Goal: Task Accomplishment & Management: Use online tool/utility

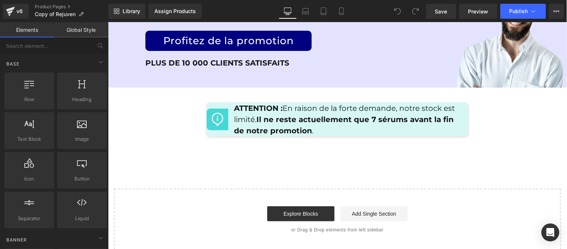
scroll to position [3654, 0]
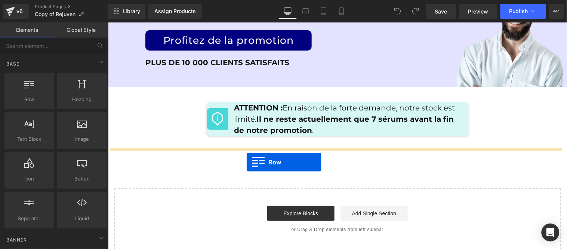
drag, startPoint x: 138, startPoint y: 112, endPoint x: 246, endPoint y: 161, distance: 118.4
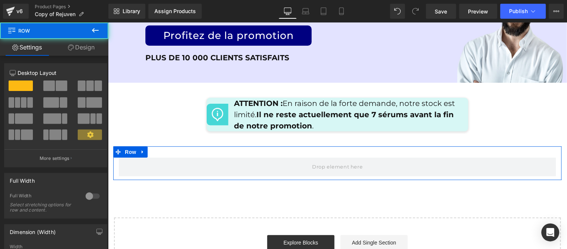
scroll to position [3650, 0]
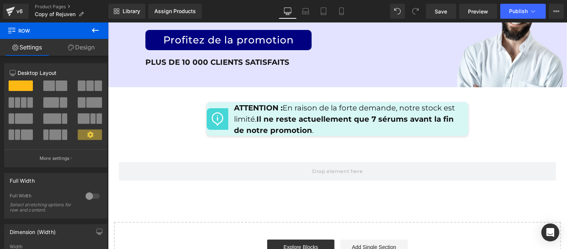
click at [97, 32] on icon at bounding box center [95, 30] width 9 height 9
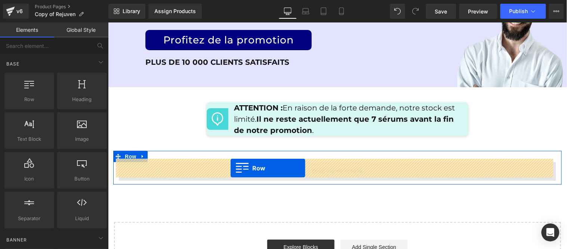
drag, startPoint x: 133, startPoint y: 125, endPoint x: 230, endPoint y: 168, distance: 105.9
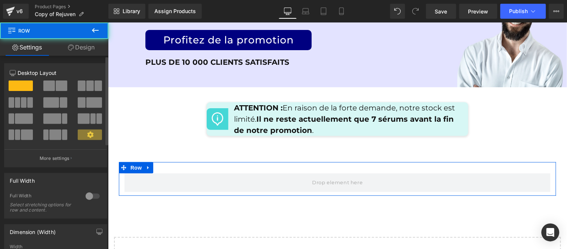
click at [49, 81] on span at bounding box center [49, 85] width 12 height 10
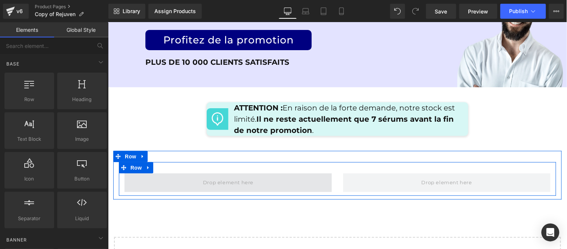
click at [210, 177] on span at bounding box center [228, 182] width 56 height 12
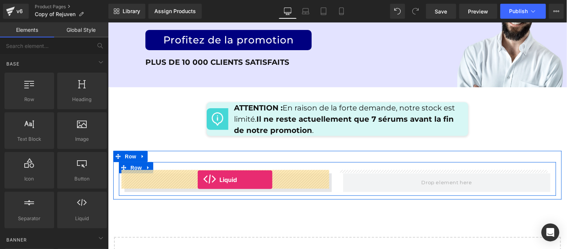
drag, startPoint x: 191, startPoint y: 229, endPoint x: 197, endPoint y: 179, distance: 50.4
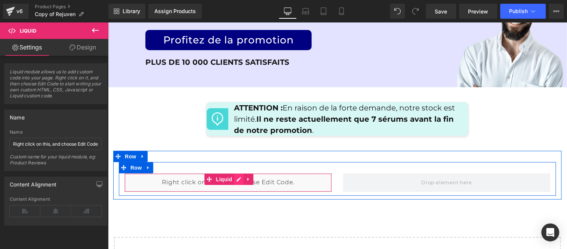
click at [233, 176] on div "Liquid" at bounding box center [227, 182] width 207 height 19
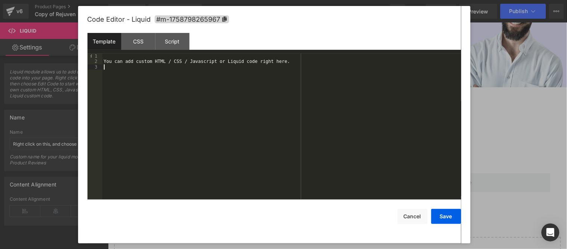
click at [218, 102] on div "You can add custom HTML / CSS / Javascript or Liquid code right here." at bounding box center [281, 131] width 359 height 157
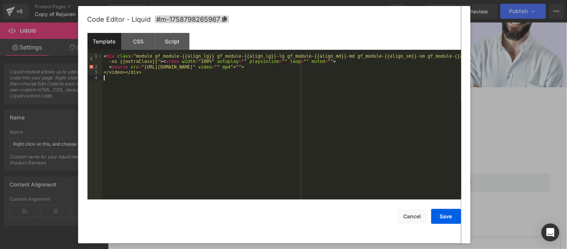
click at [248, 102] on div "< div class = "module gf_module-{{align_lg}} gf_module-{{align_lg}}-lg gf_modul…" at bounding box center [281, 134] width 359 height 162
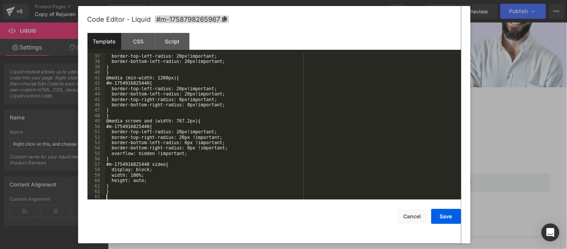
scroll to position [144, 0]
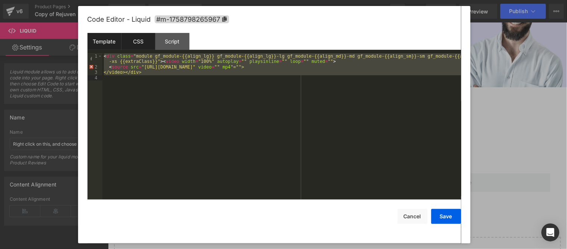
click at [130, 38] on div "CSS" at bounding box center [138, 41] width 34 height 17
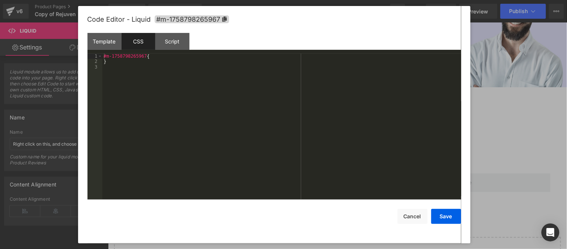
click at [218, 100] on div "#m-1758798265967 { }" at bounding box center [281, 131] width 359 height 157
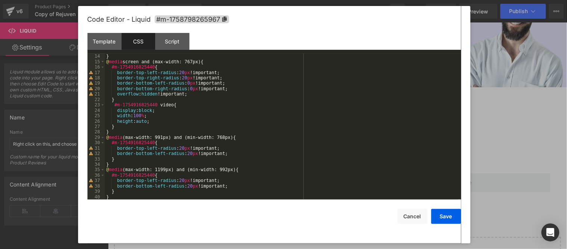
scroll to position [0, 0]
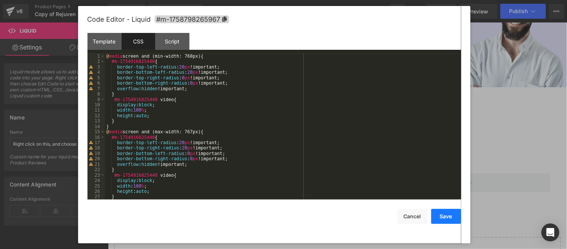
click at [450, 219] on button "Save" at bounding box center [446, 216] width 30 height 15
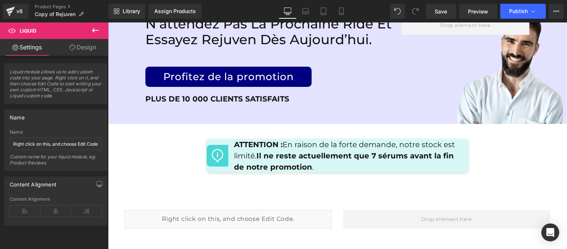
scroll to position [3650, 0]
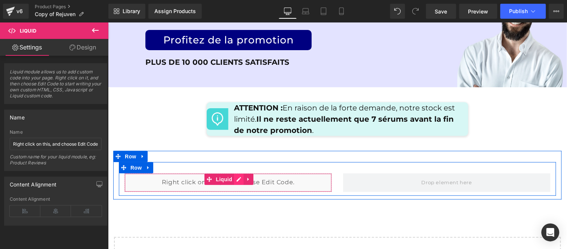
click at [235, 175] on div "Liquid" at bounding box center [227, 182] width 207 height 19
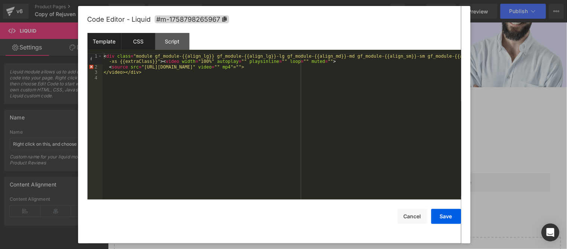
click at [136, 40] on div "CSS" at bounding box center [138, 41] width 34 height 17
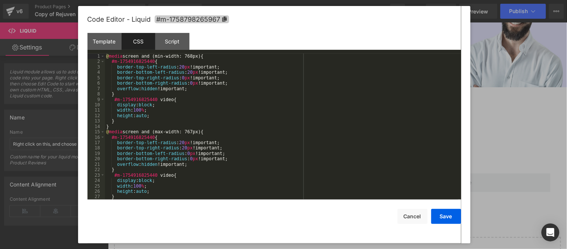
click at [225, 19] on icon at bounding box center [224, 18] width 4 height 5
drag, startPoint x: 147, startPoint y: 62, endPoint x: 107, endPoint y: 62, distance: 40.0
click at [107, 62] on div "@ media screen and (min-width: 768px) { #m-1754916825440 { border-top-left-radi…" at bounding box center [281, 131] width 353 height 157
drag, startPoint x: 148, startPoint y: 60, endPoint x: 102, endPoint y: 62, distance: 46.0
click at [102, 62] on pre "1 2 3 4 5 6 7 8 9 10 11 12 13 14 15 16 17 18 19 20 21 22 23 24 25 26 27 28 @ me…" at bounding box center [274, 126] width 374 height 146
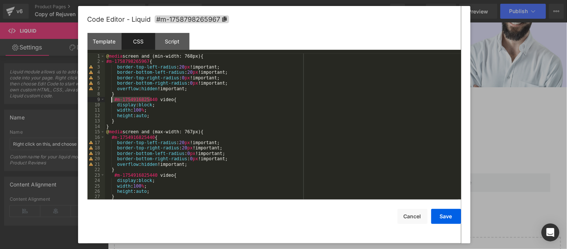
drag, startPoint x: 152, startPoint y: 99, endPoint x: 111, endPoint y: 99, distance: 41.1
click at [110, 99] on div "@ media screen and (min-width: 768px) { #m-1758798265967 { border-top-left-radi…" at bounding box center [281, 131] width 353 height 157
drag, startPoint x: 151, startPoint y: 138, endPoint x: 107, endPoint y: 138, distance: 43.4
click at [107, 138] on div "@ media screen and (min-width: 768px) { #m-1758798265967 { border-top-left-radi…" at bounding box center [281, 131] width 353 height 157
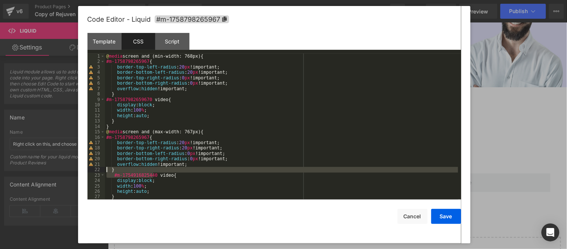
drag, startPoint x: 152, startPoint y: 175, endPoint x: 105, endPoint y: 172, distance: 47.9
click at [105, 172] on pre "1 2 3 4 5 6 7 8 9 10 11 12 13 14 15 16 17 18 19 20 21 22 23 24 25 26 27 28 @ me…" at bounding box center [274, 126] width 374 height 146
click at [113, 176] on div "@ media screen and (min-width: 768px) { #m-1758798265967 { border-top-left-radi…" at bounding box center [281, 126] width 353 height 146
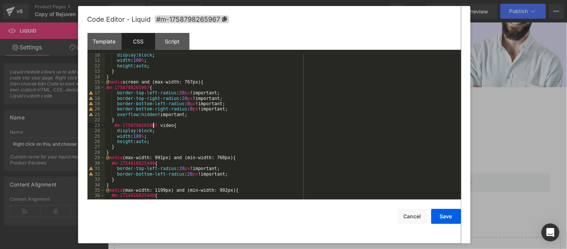
scroll to position [50, 0]
drag, startPoint x: 150, startPoint y: 162, endPoint x: 108, endPoint y: 162, distance: 41.9
click at [108, 162] on div "display : block ; width : 100 % ; height : auto ; } } @ media screen and (max-w…" at bounding box center [281, 130] width 353 height 157
drag, startPoint x: 150, startPoint y: 196, endPoint x: 106, endPoint y: 196, distance: 44.1
click at [106, 196] on div "display : block ; width : 100 % ; height : auto ; } } @ media screen and (max-w…" at bounding box center [281, 130] width 353 height 157
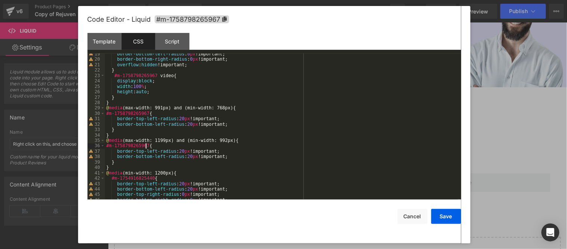
scroll to position [124, 0]
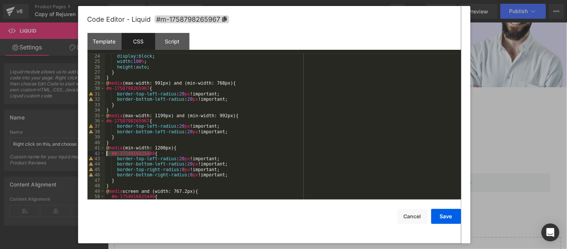
drag, startPoint x: 150, startPoint y: 153, endPoint x: 109, endPoint y: 153, distance: 40.7
click at [109, 153] on div "display : block ; width : 100 % ; height : auto ; } } @ media (max-width: 991px…" at bounding box center [281, 131] width 353 height 157
drag, startPoint x: 150, startPoint y: 195, endPoint x: 110, endPoint y: 199, distance: 40.5
click at [110, 199] on div "display : block ; width : 100 % ; height : auto ; } } @ media (max-width: 991px…" at bounding box center [281, 131] width 353 height 157
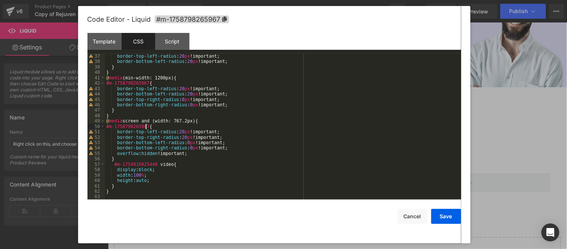
scroll to position [194, 0]
drag, startPoint x: 152, startPoint y: 164, endPoint x: 109, endPoint y: 167, distance: 43.4
click at [109, 167] on div "border-top-left-radius : 20 px !important; border-bottom-left-radius : 20 px !i…" at bounding box center [281, 131] width 353 height 157
drag, startPoint x: 437, startPoint y: 218, endPoint x: 408, endPoint y: 210, distance: 30.3
click at [436, 218] on button "Save" at bounding box center [446, 216] width 30 height 15
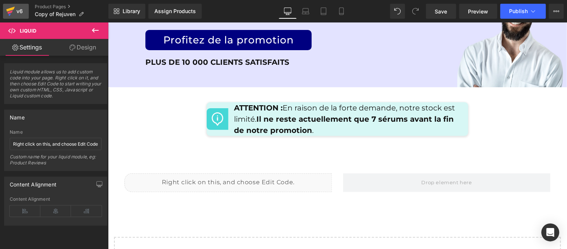
click at [16, 9] on div "v6" at bounding box center [19, 11] width 9 height 10
